Goal: Check status: Check status

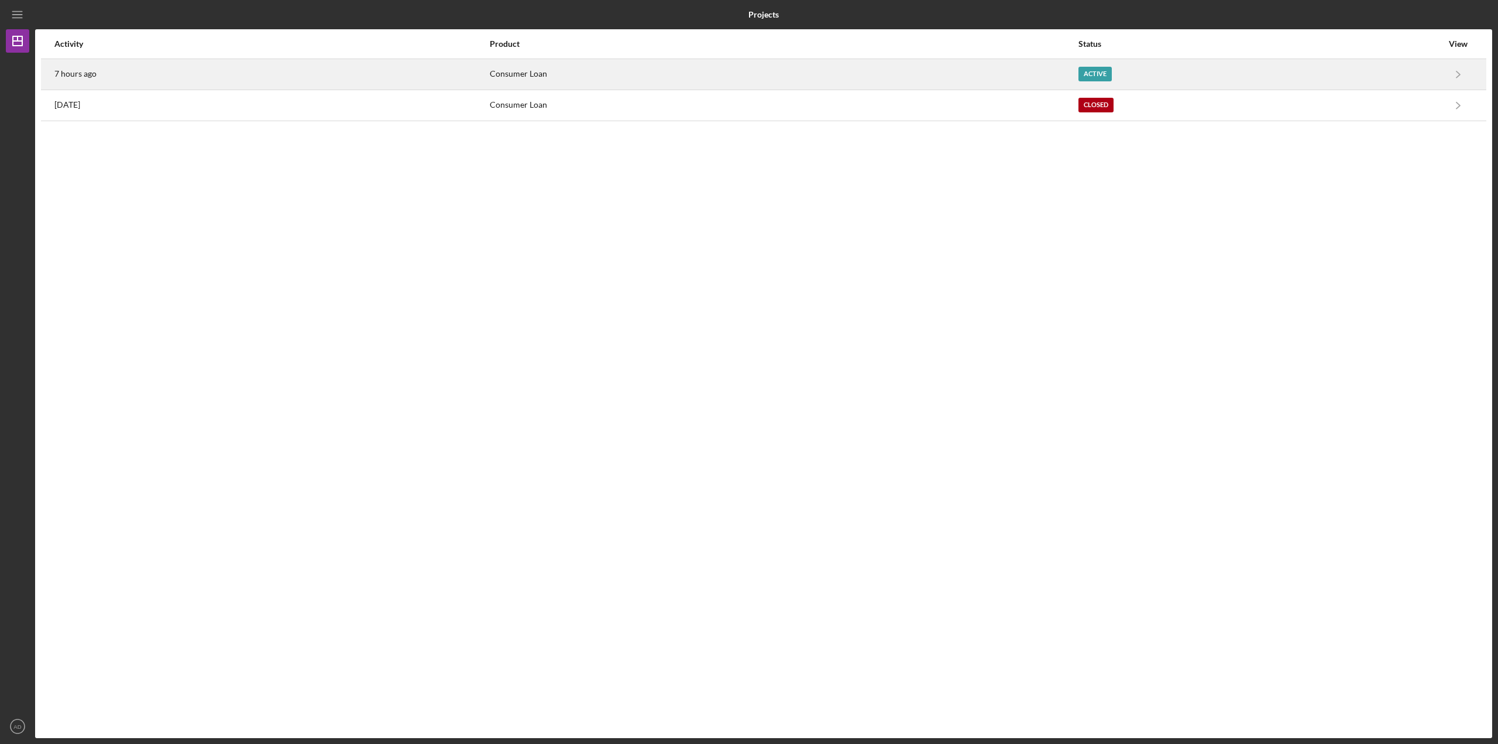
click at [141, 71] on div "7 hours ago" at bounding box center [271, 74] width 434 height 29
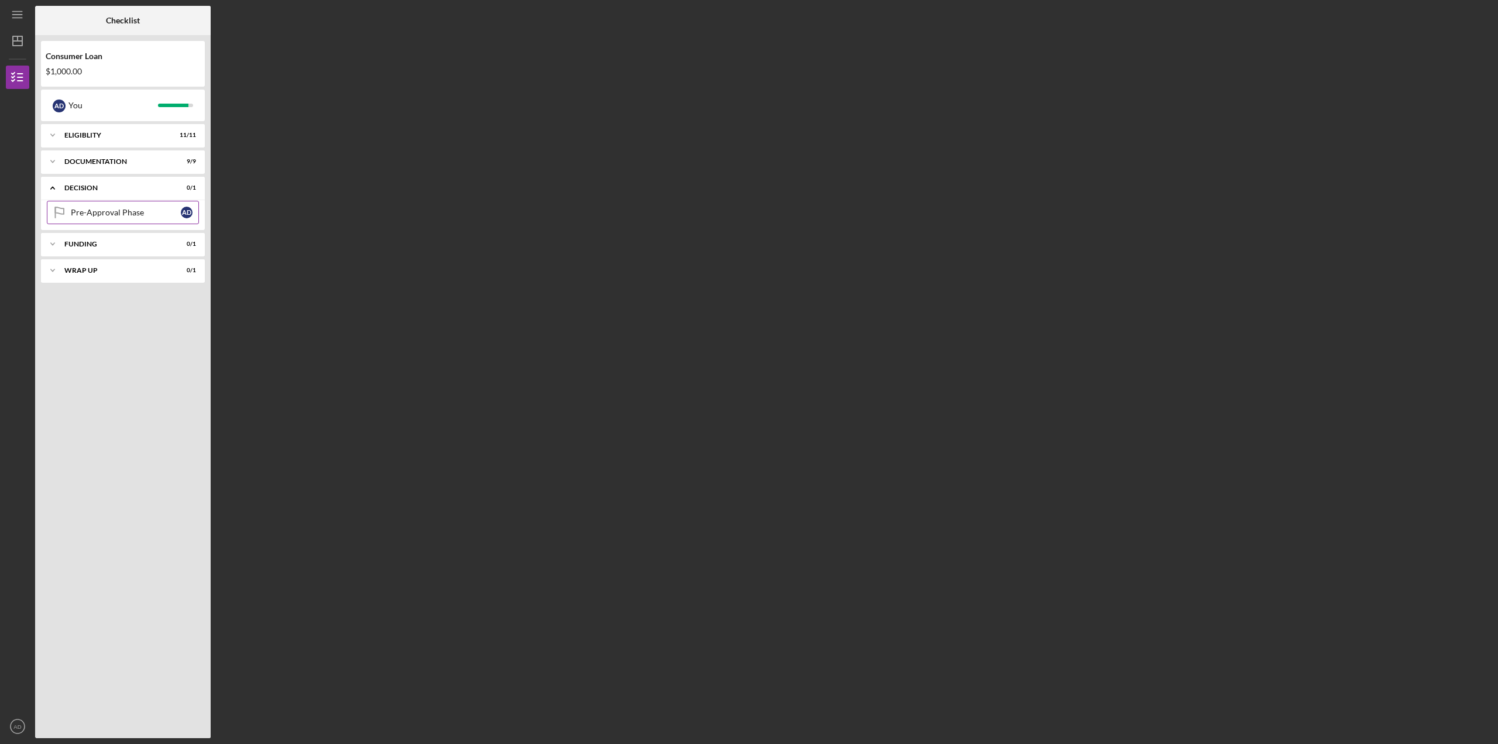
click at [143, 214] on div "Pre-Approval Phase" at bounding box center [126, 212] width 110 height 9
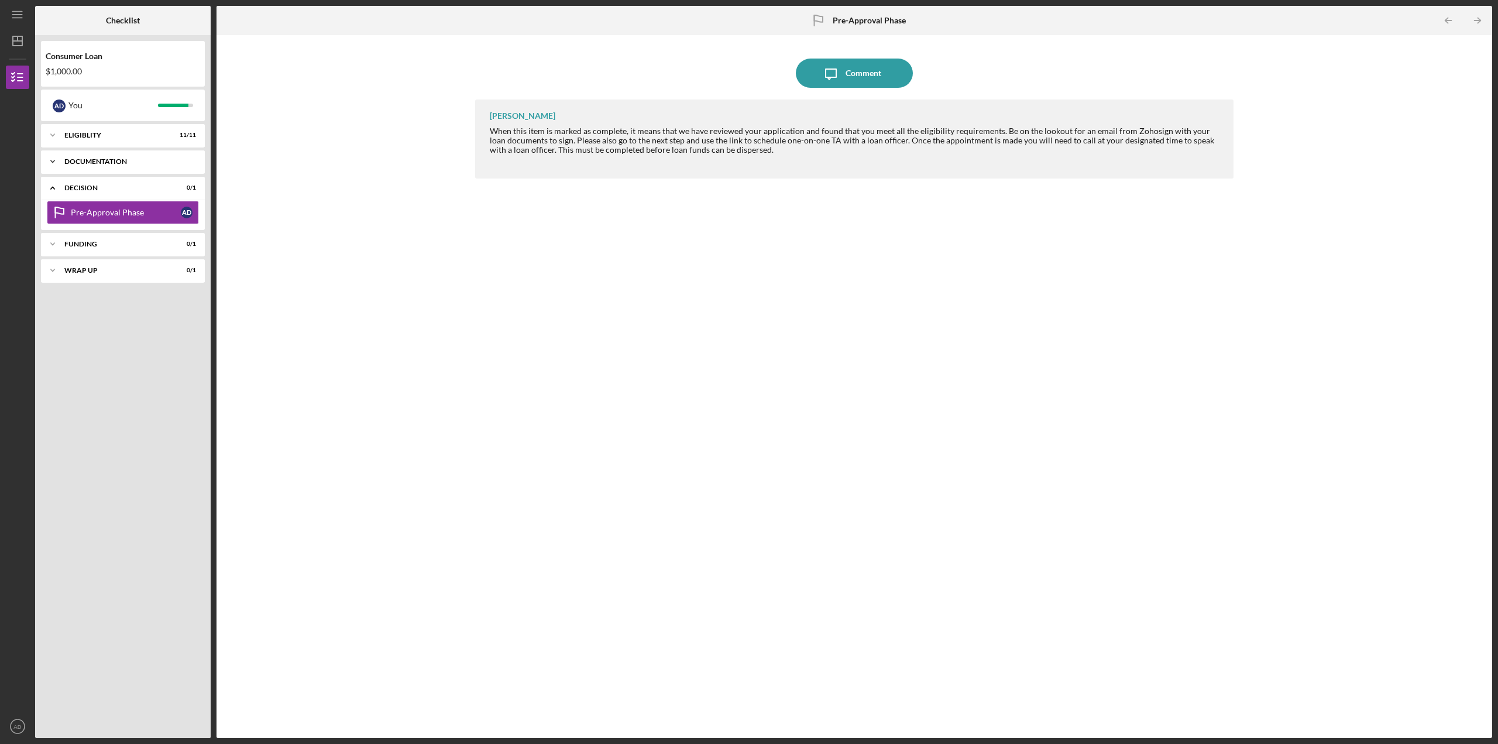
click at [53, 162] on polyline at bounding box center [53, 161] width 4 height 2
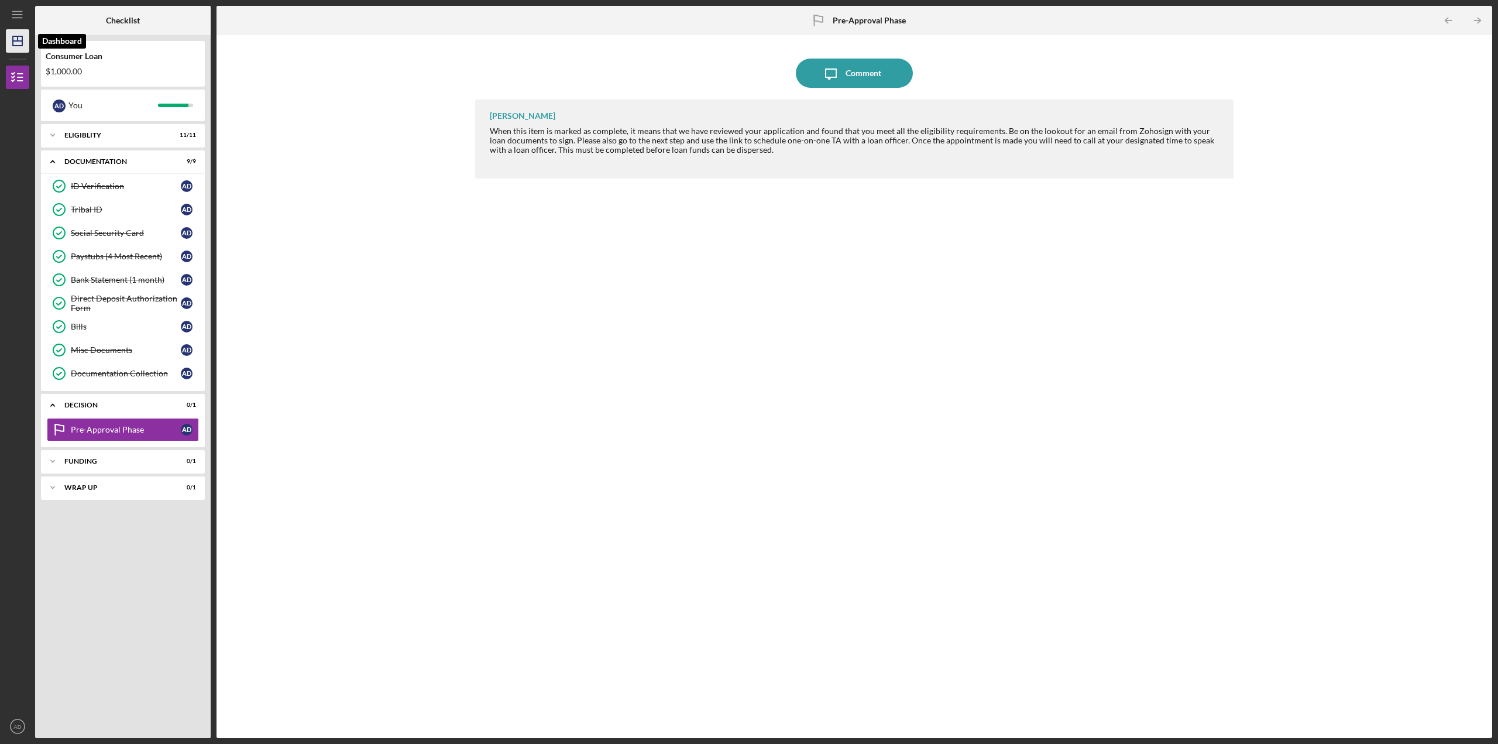
click at [15, 31] on icon "Icon/Dashboard" at bounding box center [17, 40] width 29 height 29
